Goal: Navigation & Orientation: Find specific page/section

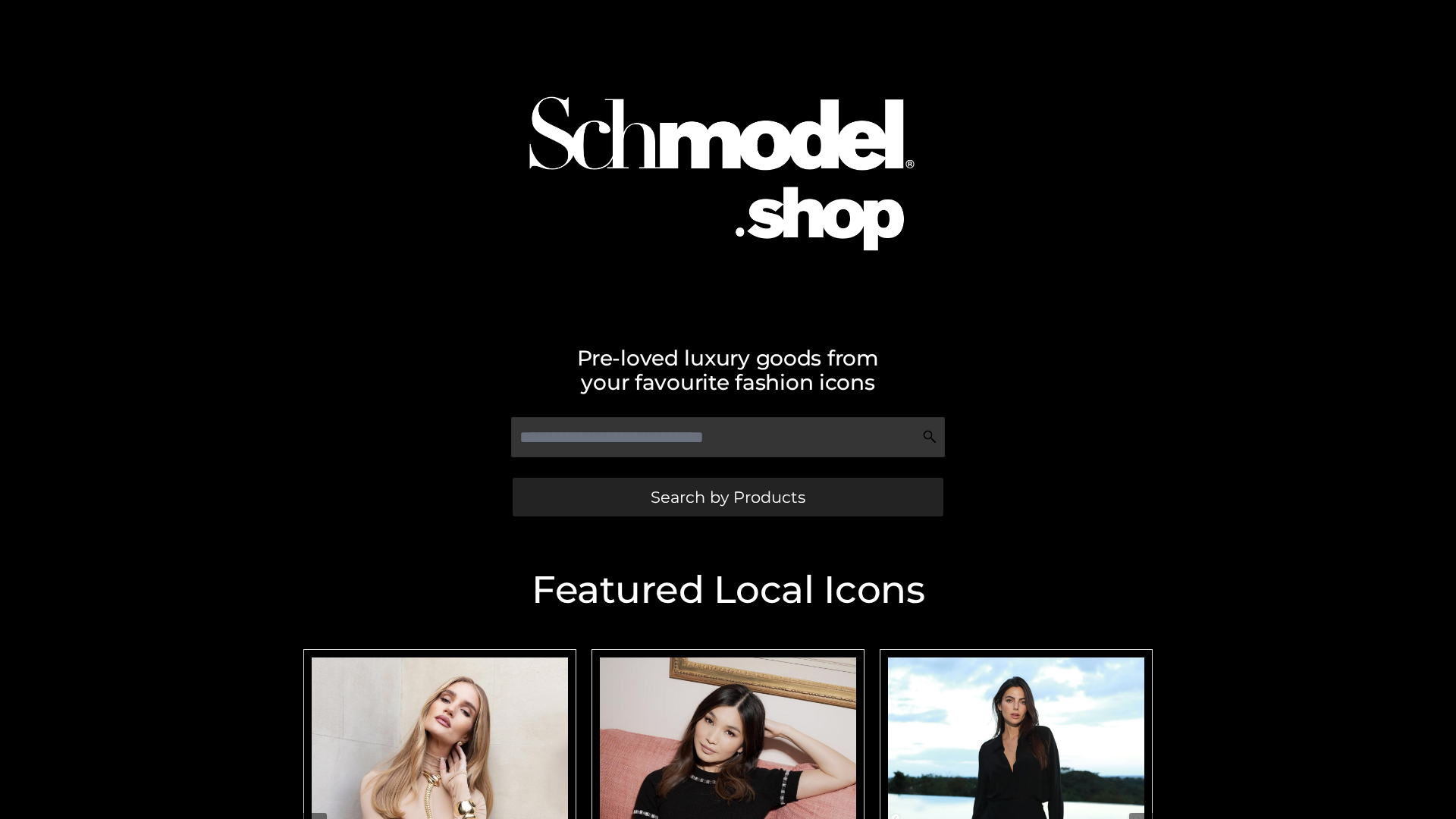
click at [727, 497] on span "Search by Products" at bounding box center [727, 497] width 155 height 16
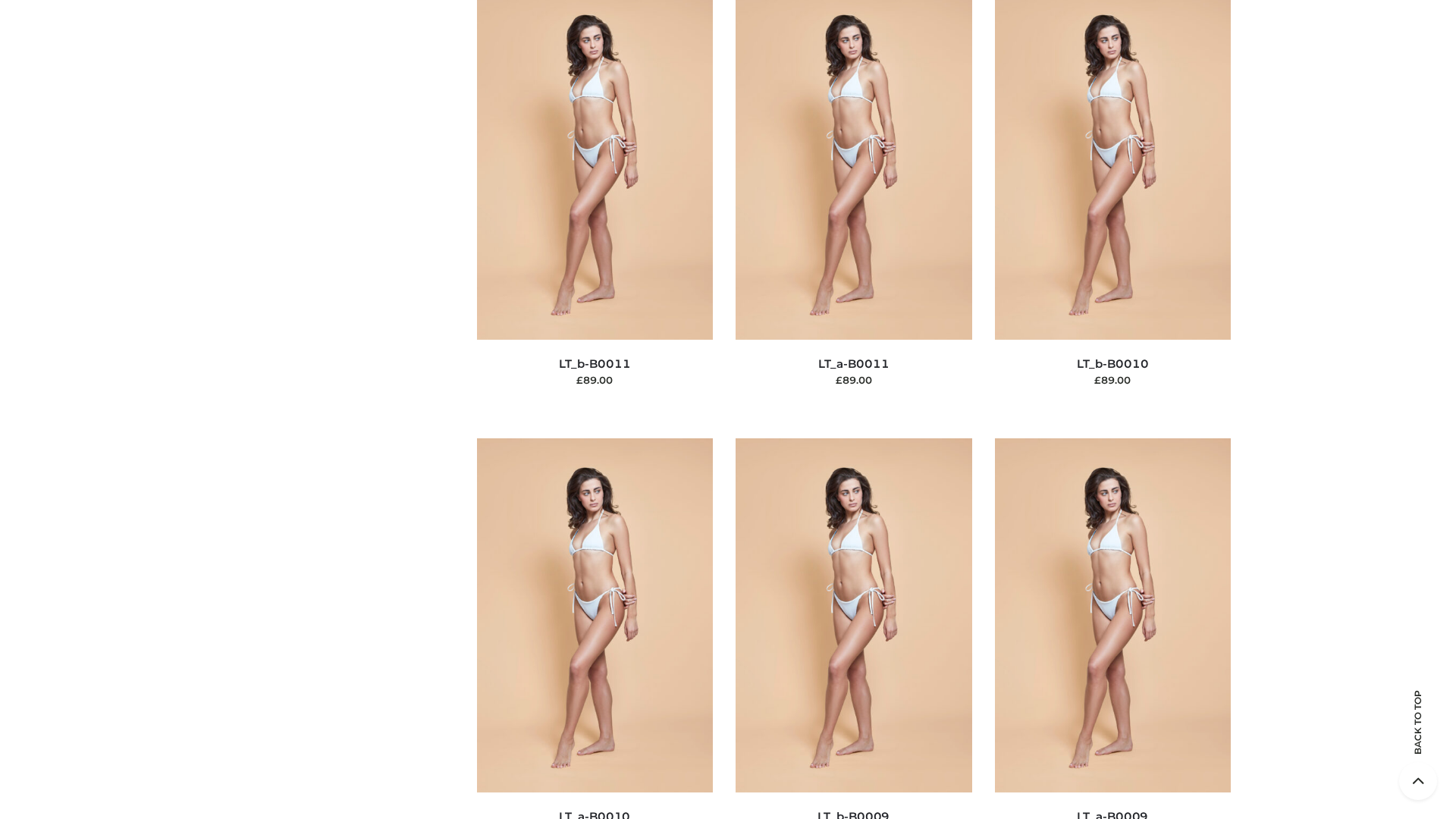
scroll to position [6812, 0]
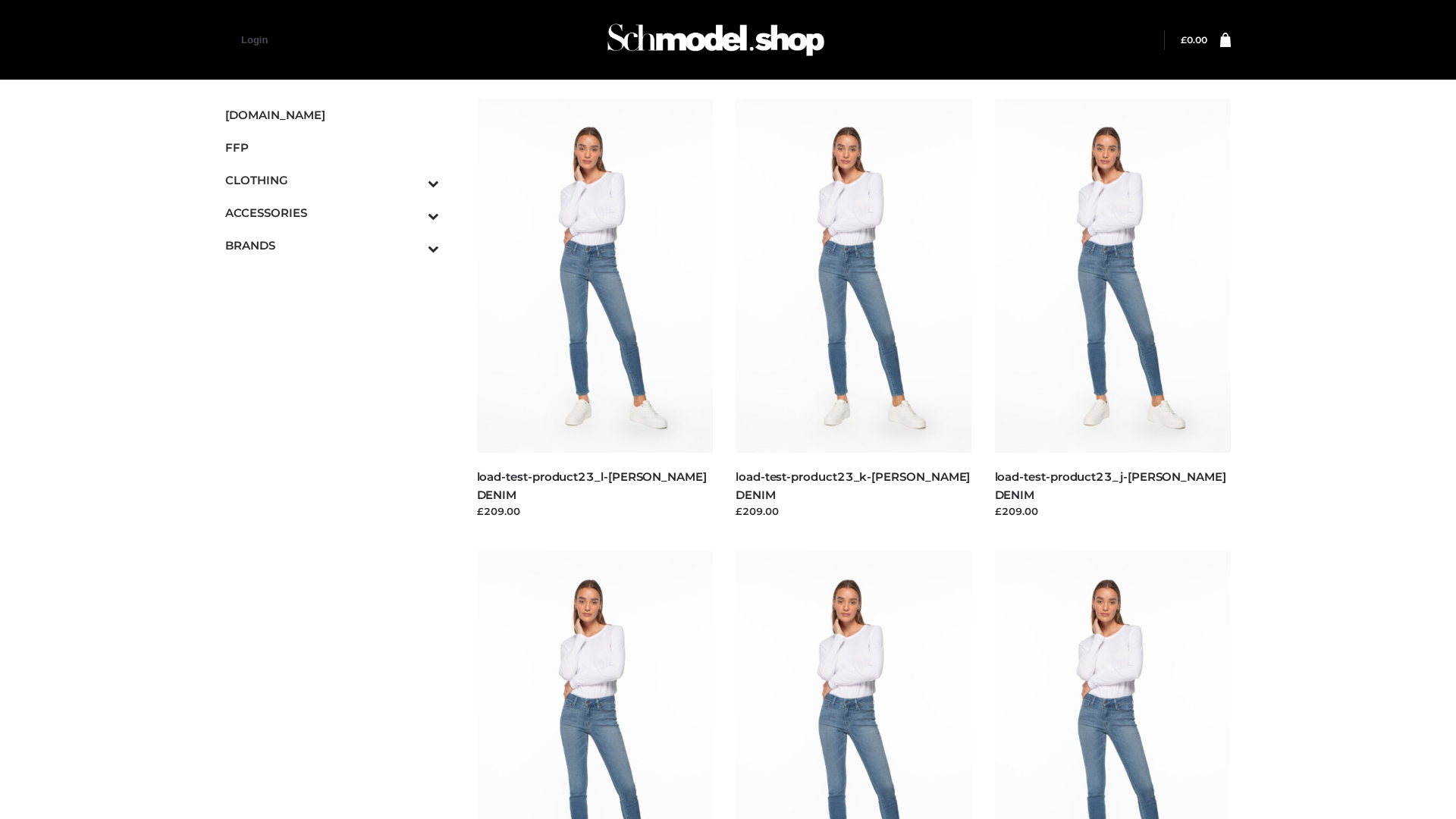
scroll to position [1331, 0]
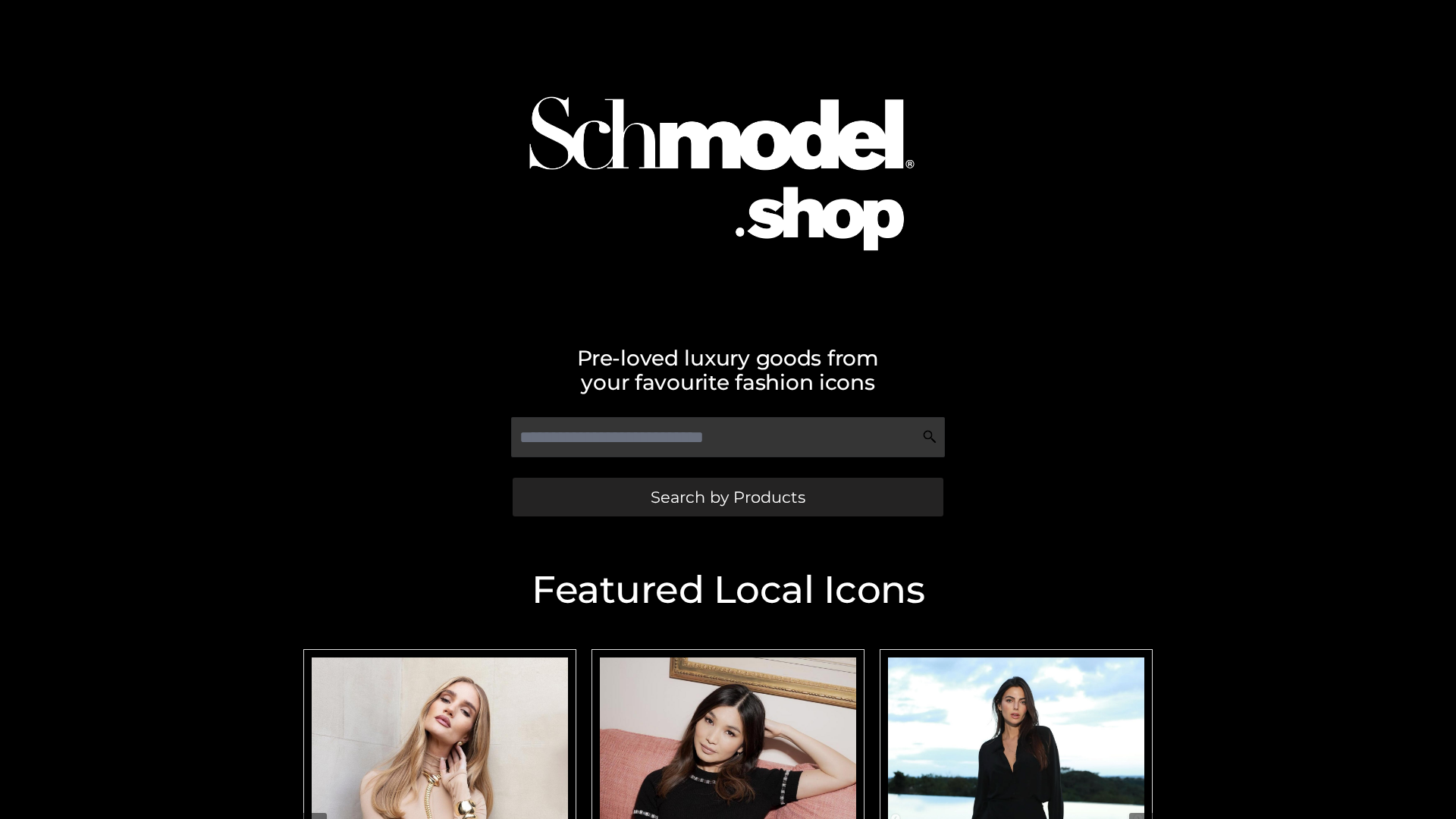
click at [727, 497] on span "Search by Products" at bounding box center [727, 497] width 155 height 16
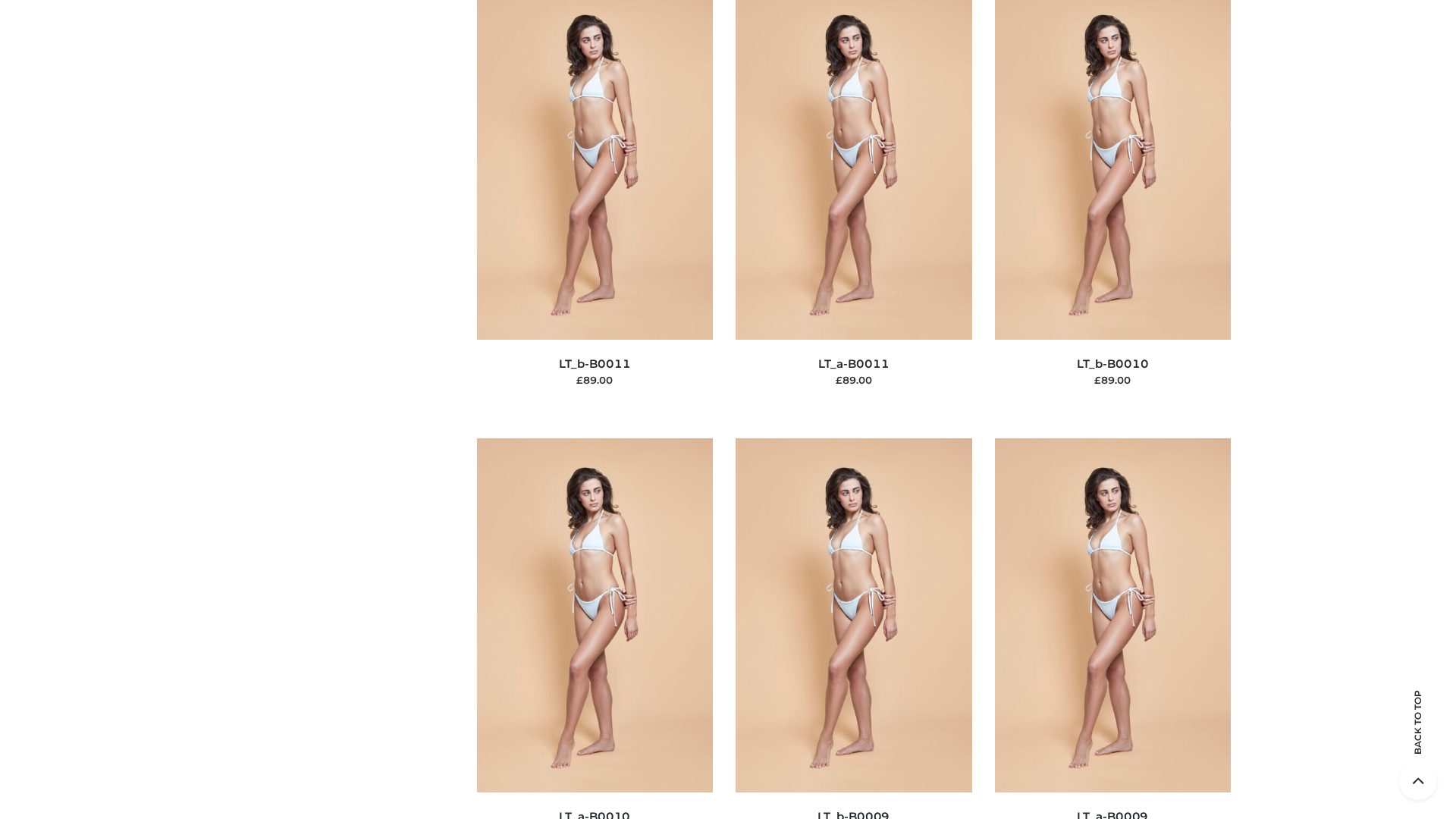
scroll to position [6812, 0]
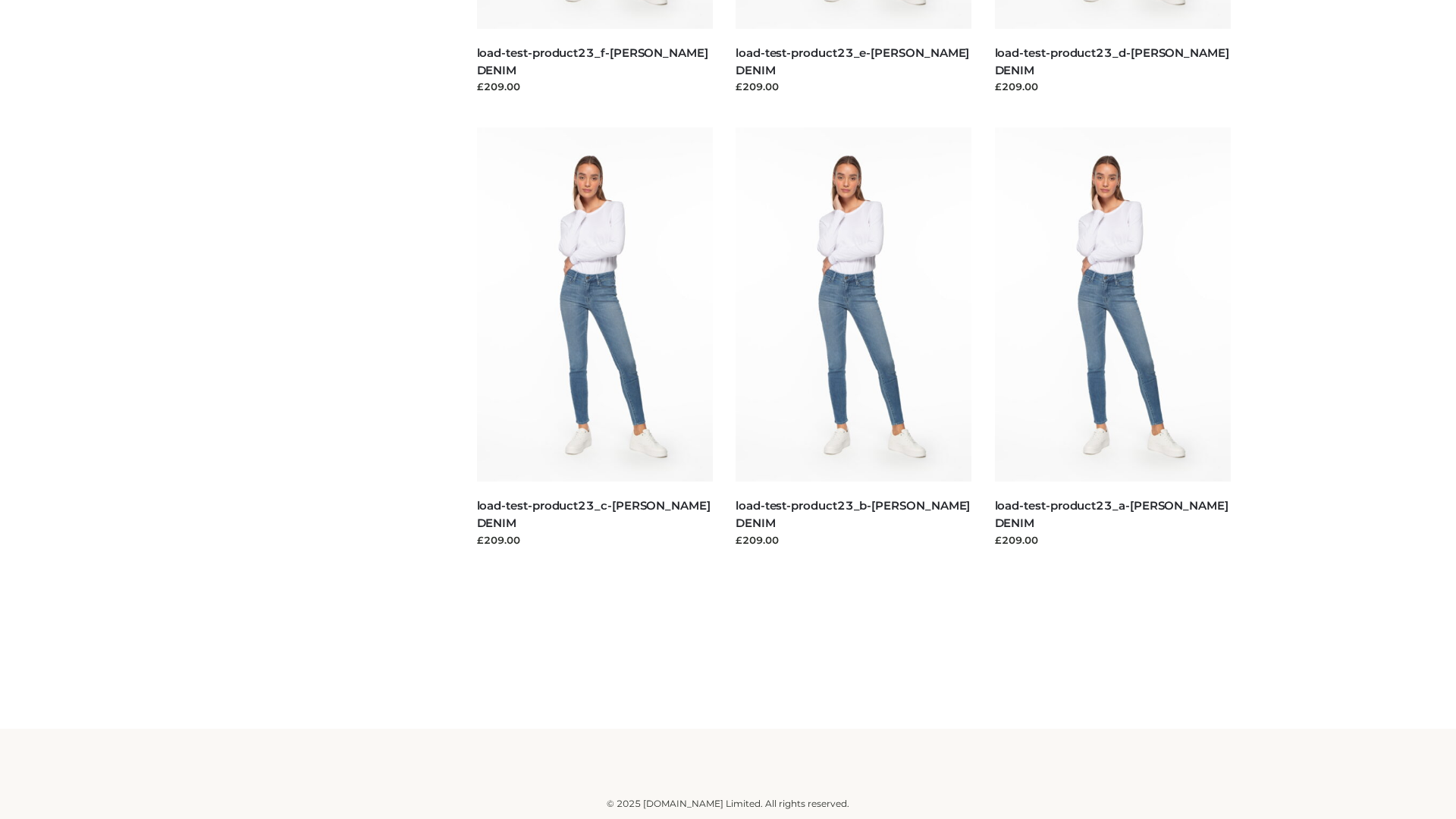
scroll to position [1331, 0]
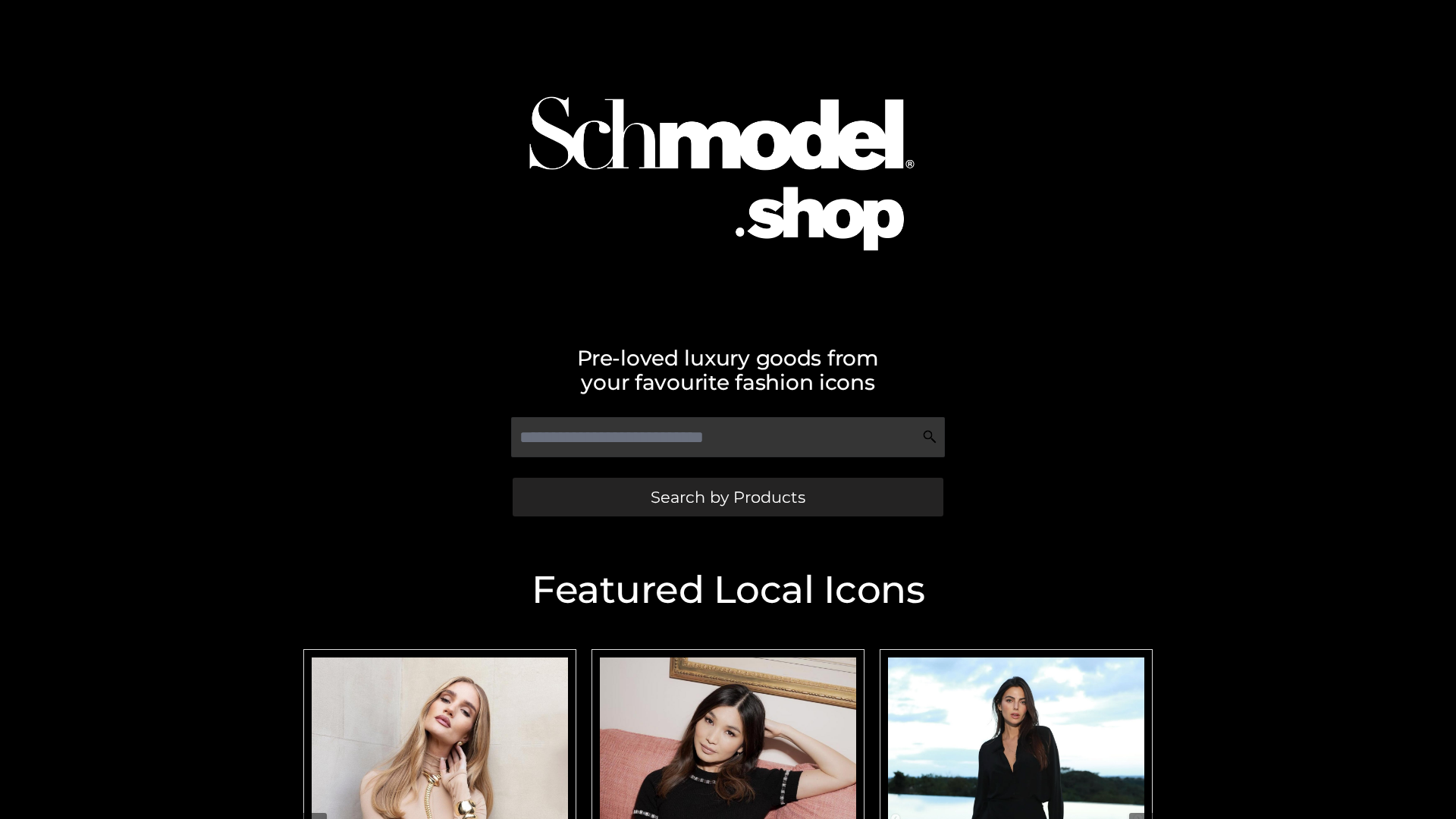
click at [727, 497] on span "Search by Products" at bounding box center [727, 497] width 155 height 16
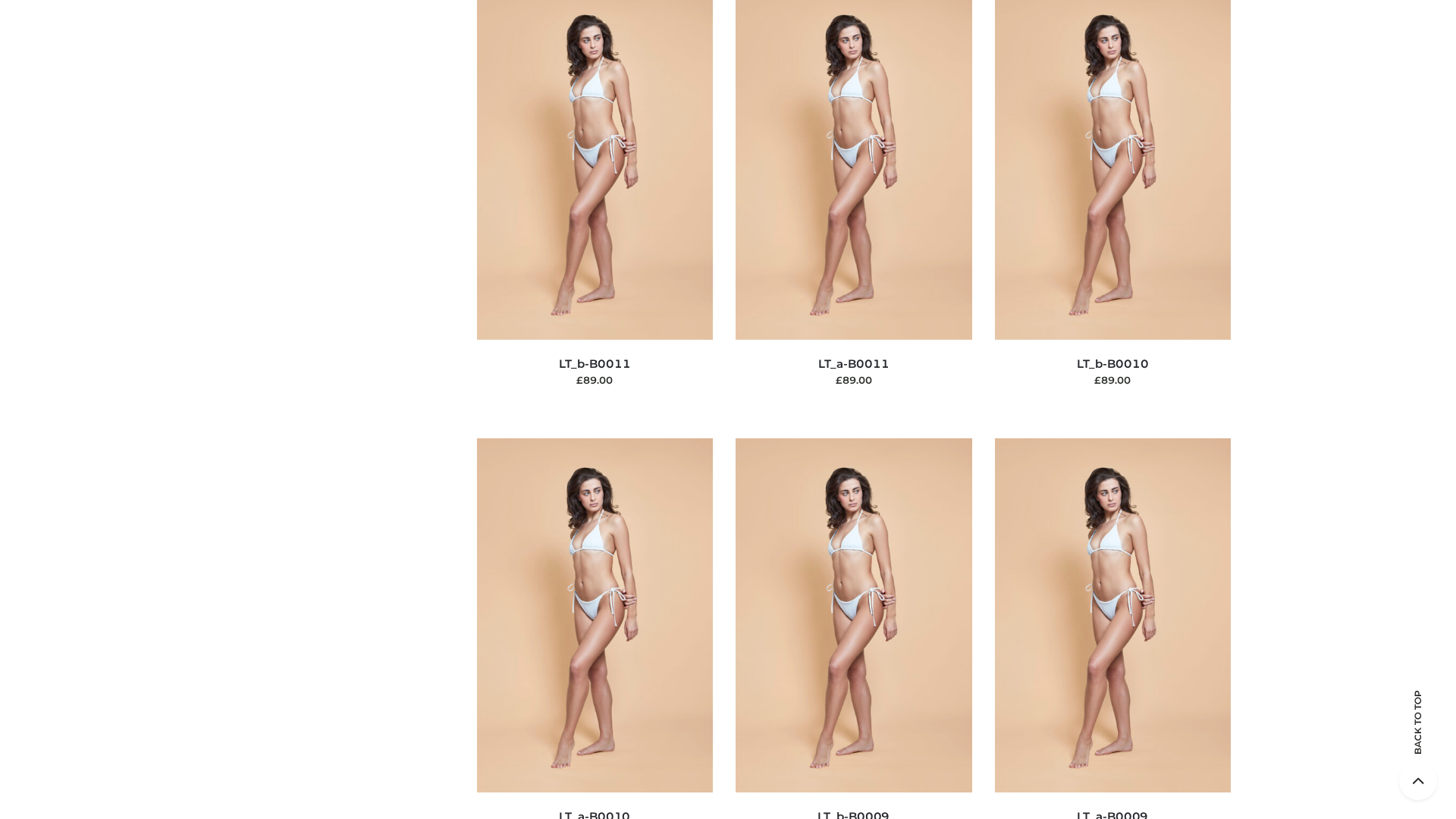
scroll to position [6812, 0]
